Goal: Contribute content: Add original content to the website for others to see

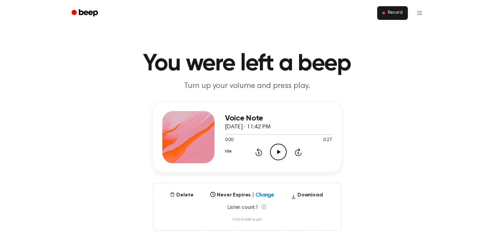
click at [389, 15] on span "Record" at bounding box center [394, 13] width 15 height 6
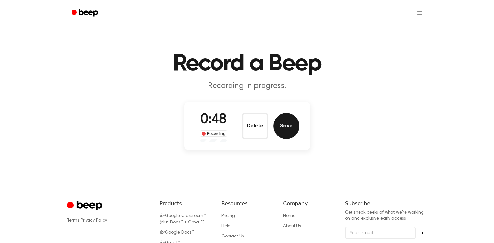
click at [285, 121] on button "Save" at bounding box center [286, 126] width 26 height 26
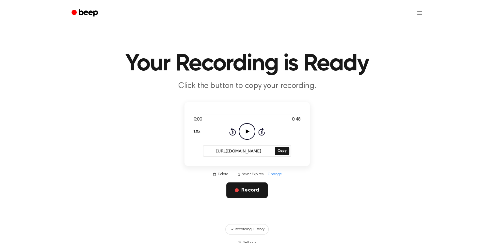
click at [243, 193] on button "Record" at bounding box center [246, 191] width 41 height 16
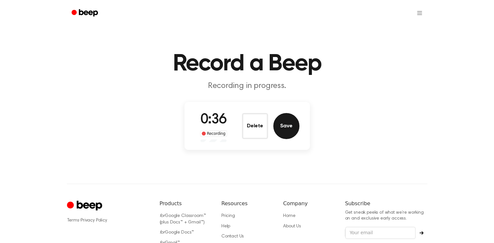
click at [293, 116] on button "Save" at bounding box center [286, 126] width 26 height 26
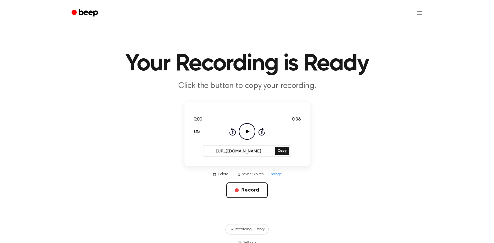
click at [250, 136] on icon "Play Audio" at bounding box center [247, 131] width 17 height 17
click at [281, 153] on button "Copy" at bounding box center [282, 151] width 14 height 8
click at [244, 131] on icon "Pause Audio" at bounding box center [247, 131] width 17 height 17
click at [235, 190] on span "button" at bounding box center [237, 191] width 4 height 4
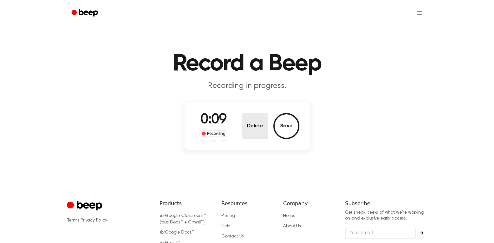
click at [264, 130] on button "Delete" at bounding box center [255, 126] width 26 height 26
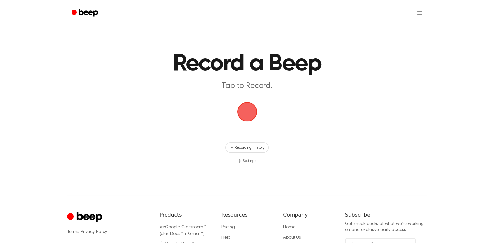
click at [245, 117] on span "button" at bounding box center [247, 112] width 18 height 18
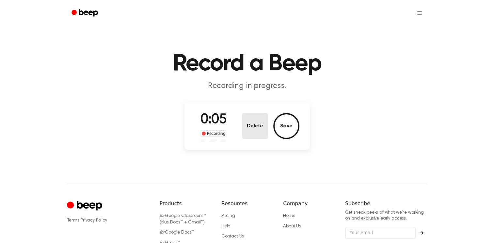
click at [253, 124] on button "Delete" at bounding box center [255, 126] width 26 height 26
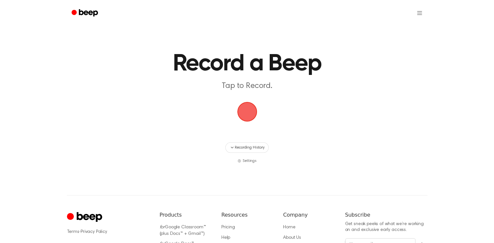
click at [250, 117] on span "button" at bounding box center [247, 112] width 18 height 18
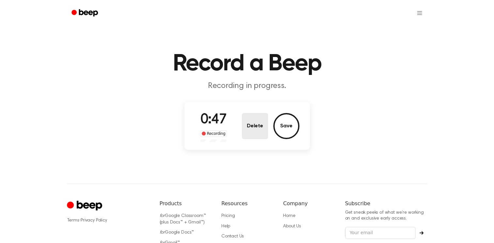
click at [252, 121] on button "Delete" at bounding box center [255, 126] width 26 height 26
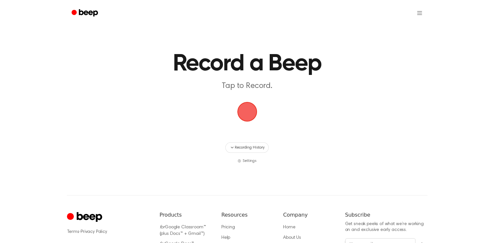
click at [239, 111] on span "button" at bounding box center [247, 112] width 18 height 18
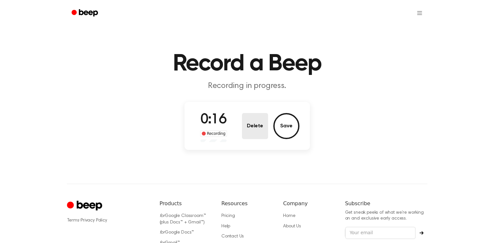
click at [248, 116] on button "Delete" at bounding box center [255, 126] width 26 height 26
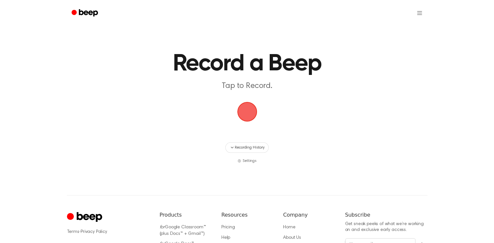
click at [251, 120] on span "button" at bounding box center [247, 112] width 18 height 18
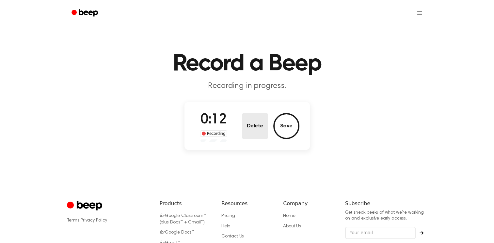
click at [257, 125] on button "Delete" at bounding box center [255, 126] width 26 height 26
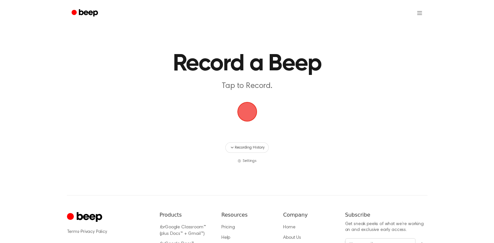
click at [252, 116] on span "button" at bounding box center [247, 112] width 18 height 18
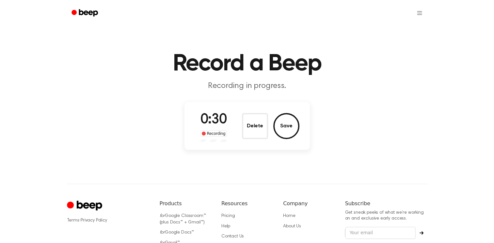
click at [252, 116] on button "Delete" at bounding box center [255, 126] width 26 height 26
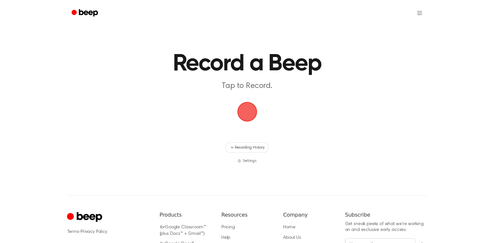
click at [249, 105] on span "button" at bounding box center [247, 112] width 18 height 18
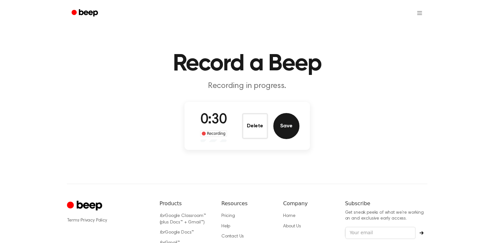
click at [286, 127] on button "Save" at bounding box center [286, 126] width 26 height 26
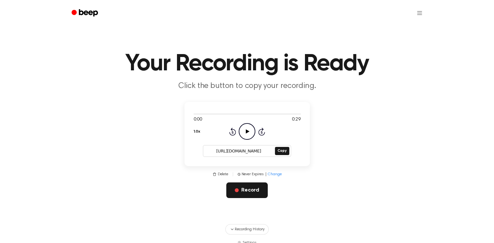
click at [247, 193] on button "Record" at bounding box center [246, 191] width 41 height 16
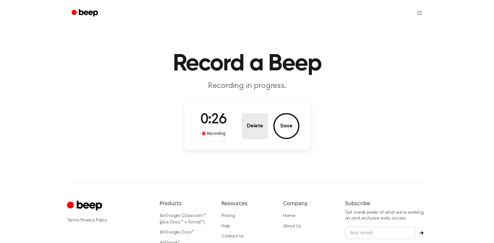
click at [248, 125] on button "Delete" at bounding box center [255, 126] width 26 height 26
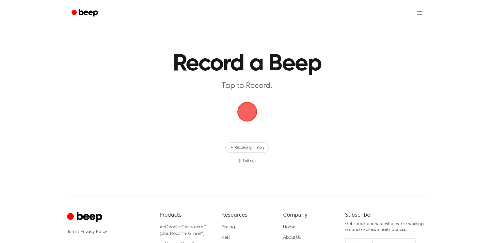
click at [250, 107] on span "button" at bounding box center [247, 112] width 20 height 20
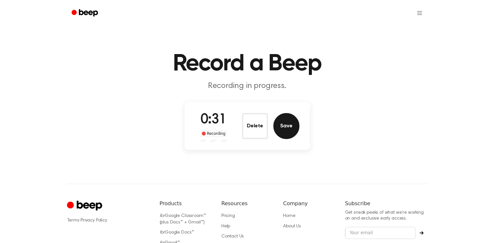
click at [282, 120] on button "Save" at bounding box center [286, 126] width 26 height 26
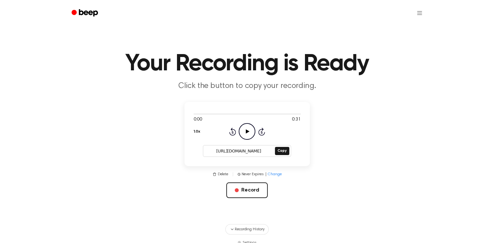
click at [248, 131] on icon at bounding box center [248, 132] width 4 height 4
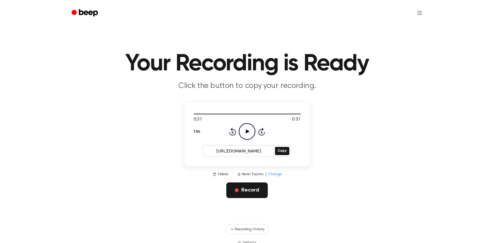
click at [247, 191] on button "Record" at bounding box center [246, 191] width 41 height 16
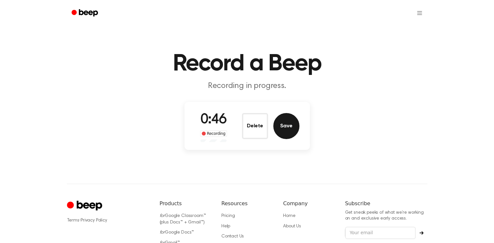
click at [290, 123] on button "Save" at bounding box center [286, 126] width 26 height 26
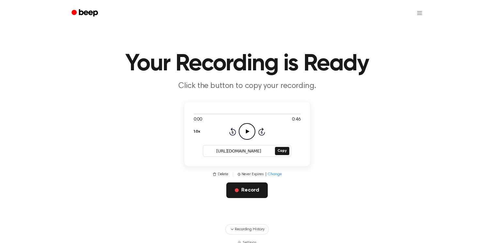
click at [246, 187] on button "Record" at bounding box center [246, 191] width 41 height 16
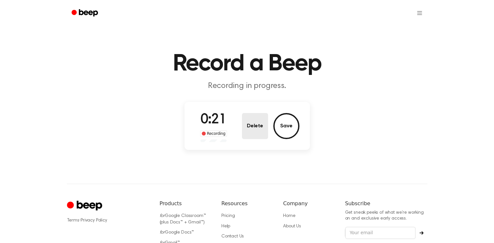
click at [249, 135] on button "Delete" at bounding box center [255, 126] width 26 height 26
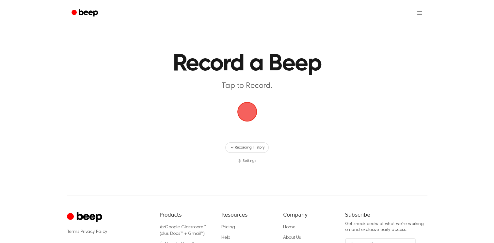
click at [239, 112] on span "button" at bounding box center [247, 112] width 18 height 18
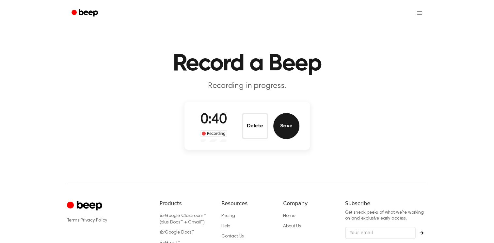
click at [282, 129] on button "Save" at bounding box center [286, 126] width 26 height 26
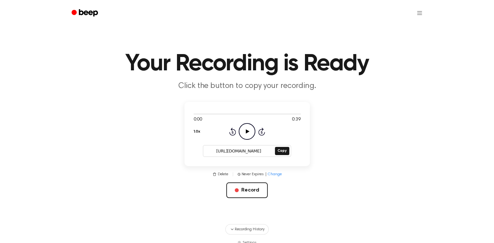
click at [249, 130] on icon "Play Audio" at bounding box center [247, 131] width 17 height 17
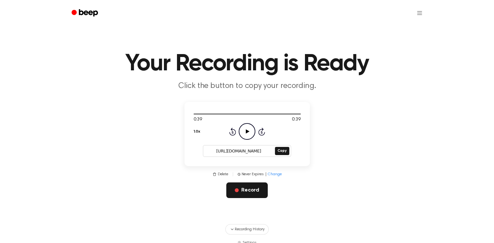
click at [237, 192] on span "button" at bounding box center [237, 191] width 4 height 4
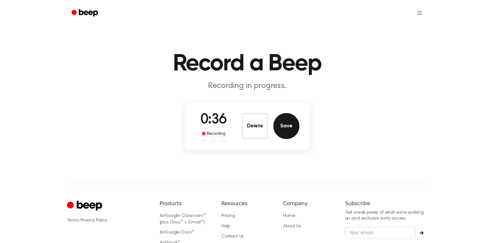
click at [299, 128] on button "Save" at bounding box center [286, 126] width 26 height 26
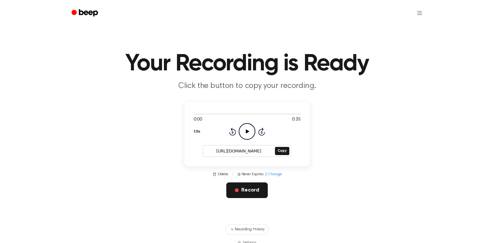
click at [241, 196] on button "Record" at bounding box center [246, 191] width 41 height 16
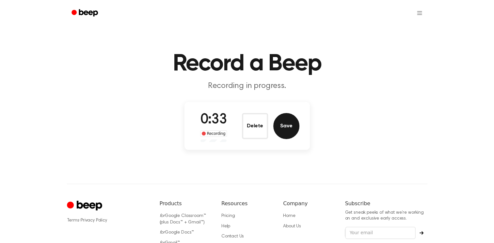
drag, startPoint x: 280, startPoint y: 138, endPoint x: 281, endPoint y: 132, distance: 6.6
click at [281, 132] on div "Delete Save" at bounding box center [270, 126] width 57 height 26
click at [281, 132] on button "Save" at bounding box center [286, 126] width 26 height 26
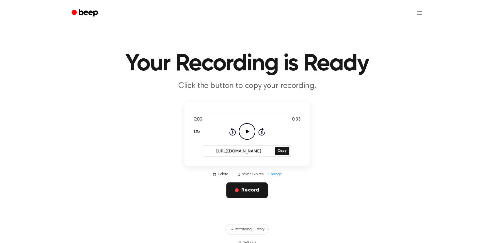
click at [236, 194] on button "Record" at bounding box center [246, 191] width 41 height 16
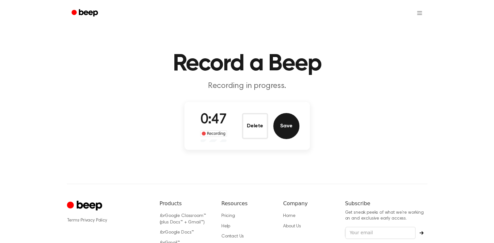
click at [296, 131] on button "Save" at bounding box center [286, 126] width 26 height 26
